Goal: Task Accomplishment & Management: Use online tool/utility

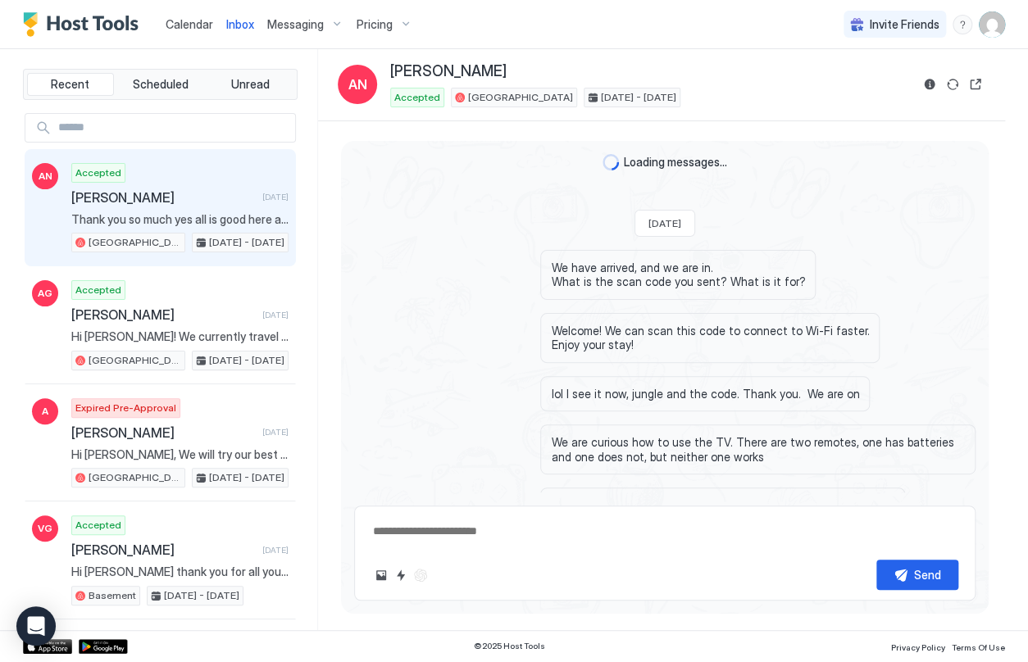
scroll to position [2834, 0]
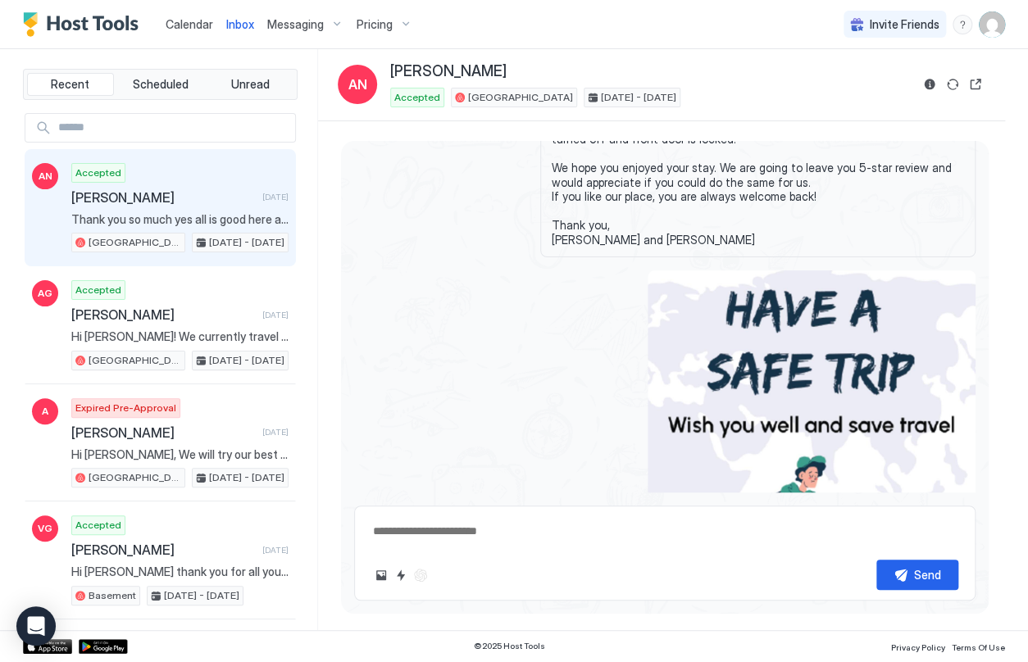
type textarea "*"
click at [188, 29] on span "Calendar" at bounding box center [190, 24] width 48 height 14
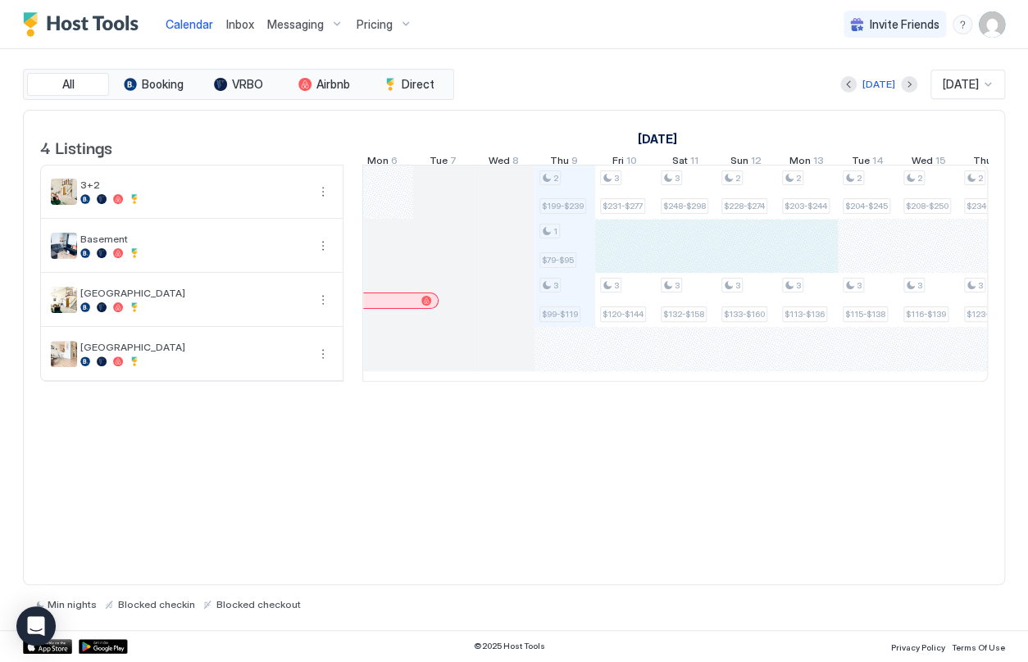
drag, startPoint x: 615, startPoint y: 251, endPoint x: 810, endPoint y: 246, distance: 195.1
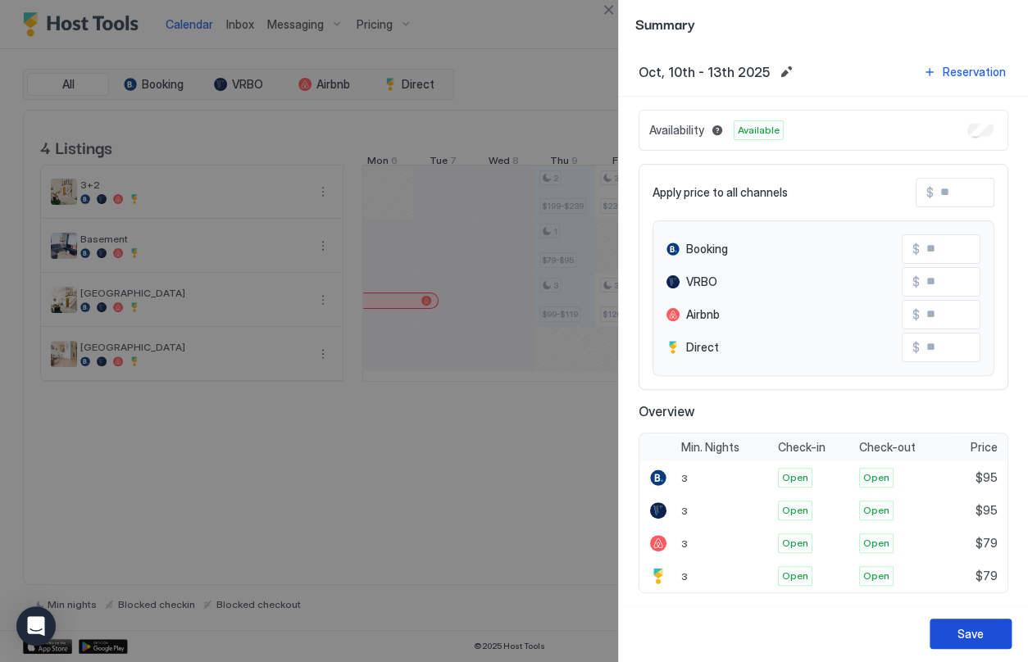
click at [979, 630] on div "Save" at bounding box center [970, 633] width 26 height 17
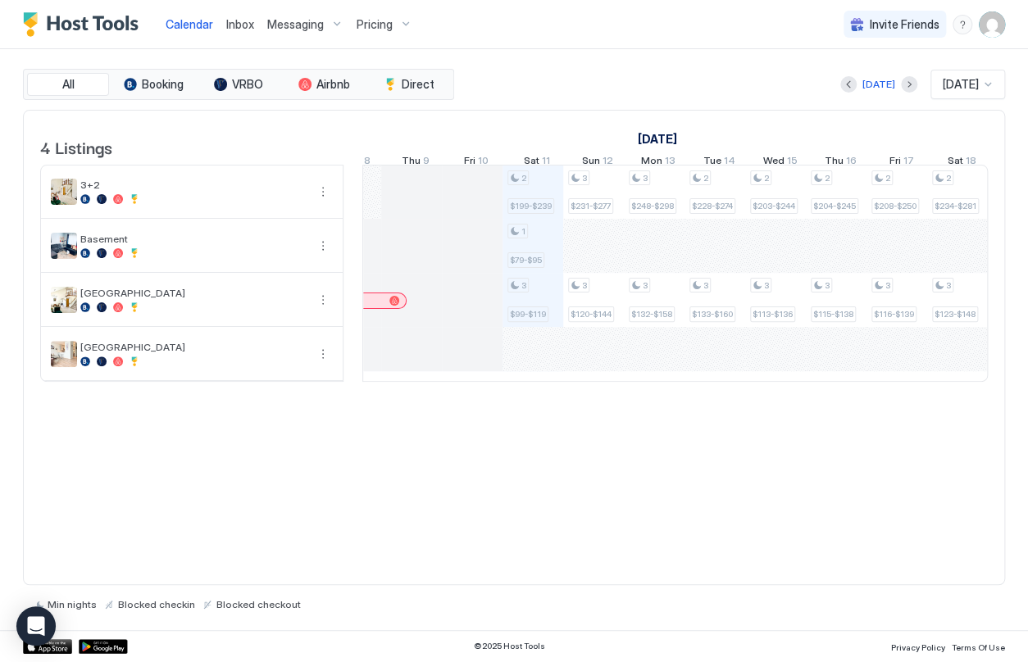
scroll to position [0, 887]
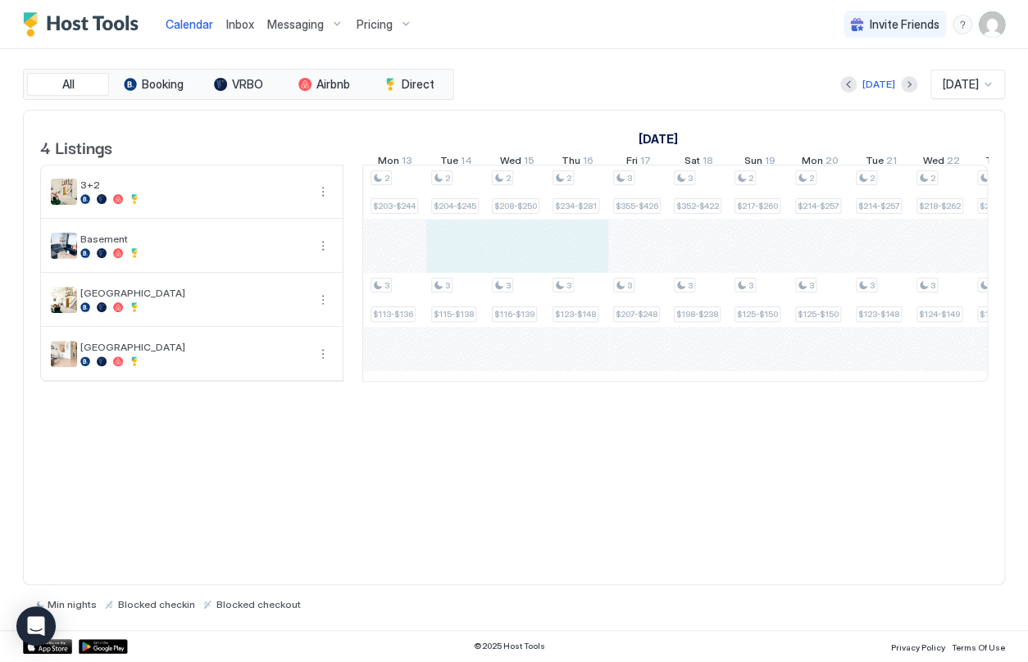
drag, startPoint x: 449, startPoint y: 257, endPoint x: 560, endPoint y: 256, distance: 111.5
click at [560, 256] on div "2 $199-$239 1 $79-$95 3 $99-$119 3 $231-$277 3 $120-$144 3 $248-$298 3 $132-$15…" at bounding box center [729, 274] width 3032 height 216
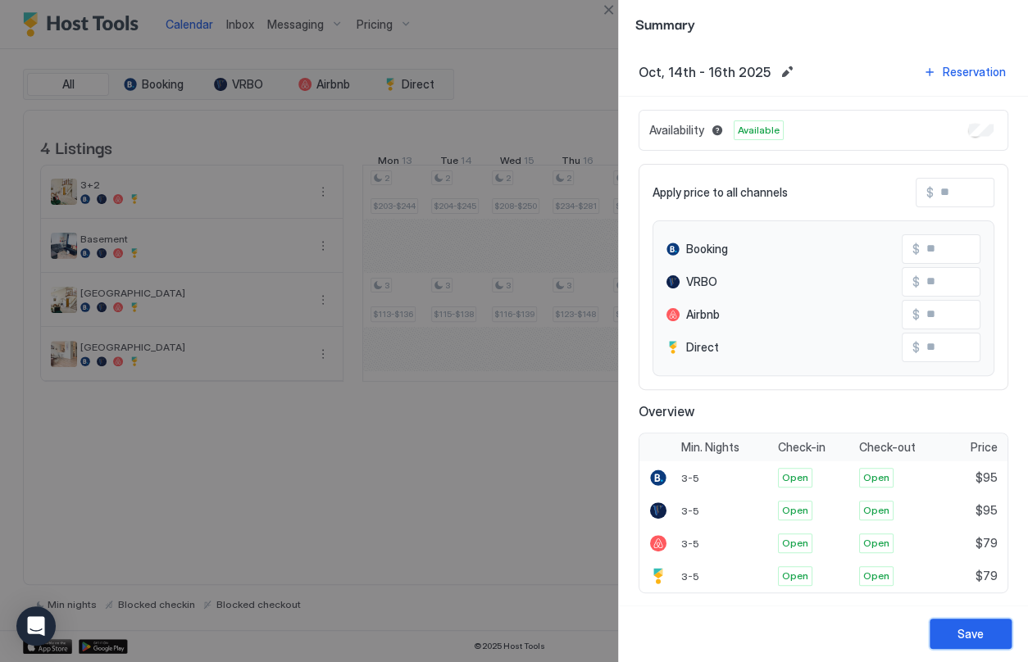
click at [957, 631] on div "Save" at bounding box center [970, 633] width 26 height 17
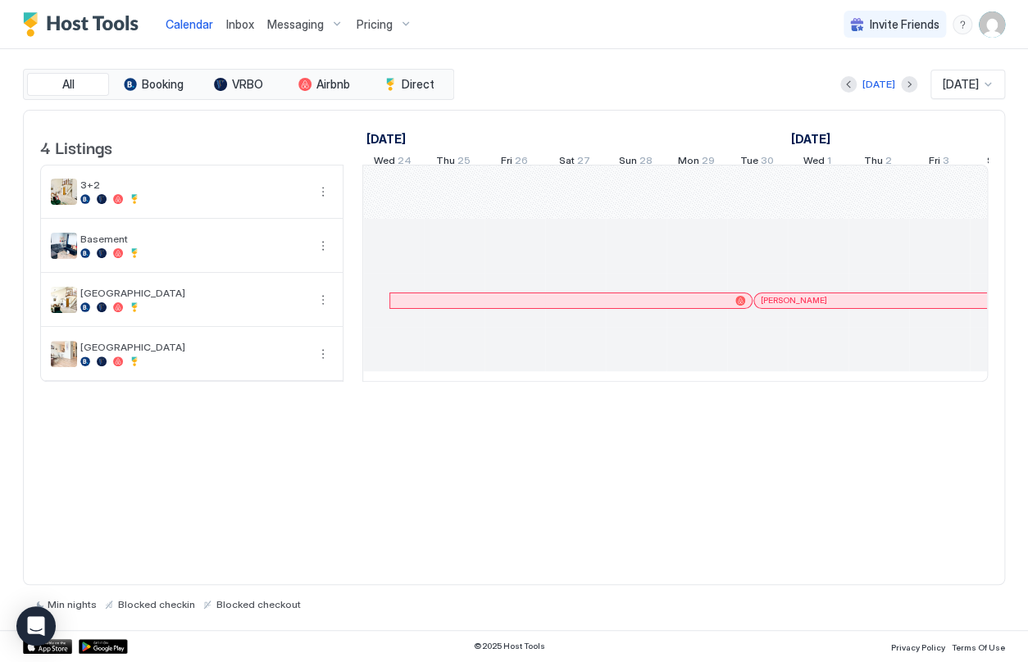
scroll to position [0, 910]
